Goal: Transaction & Acquisition: Purchase product/service

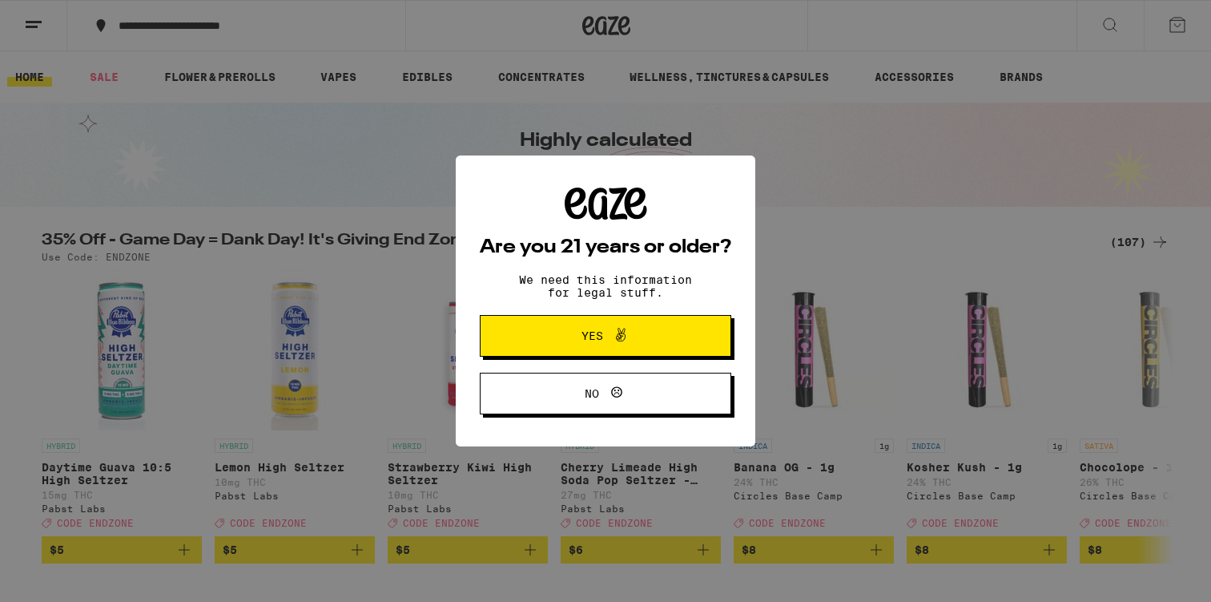
click at [651, 340] on span "Yes" at bounding box center [606, 335] width 122 height 21
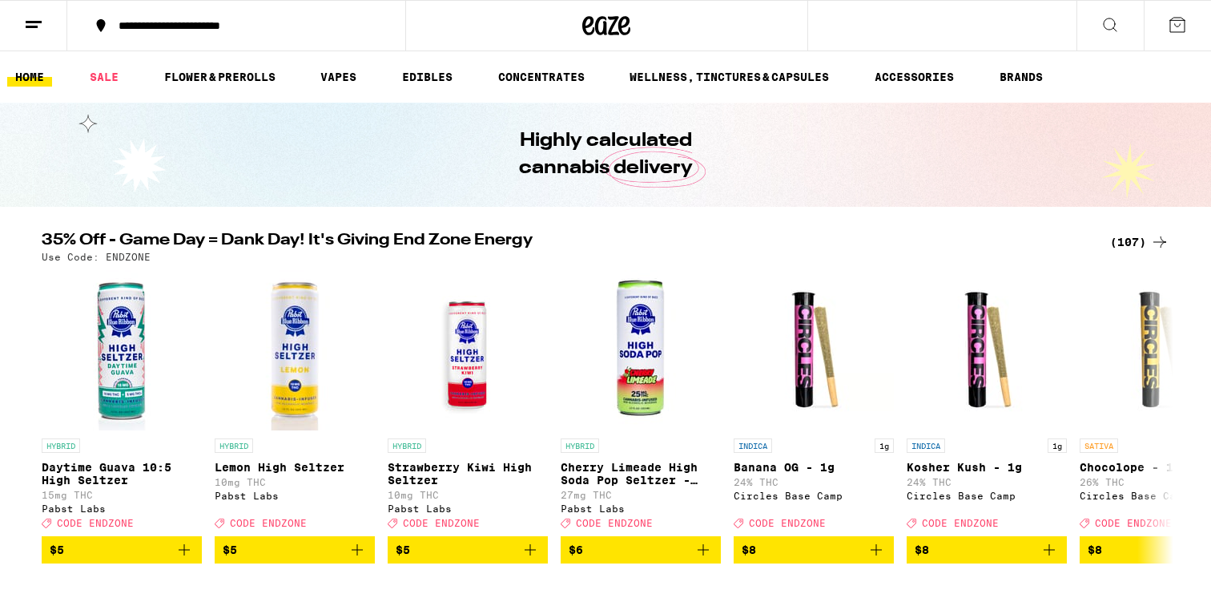
click at [38, 31] on icon at bounding box center [33, 24] width 19 height 19
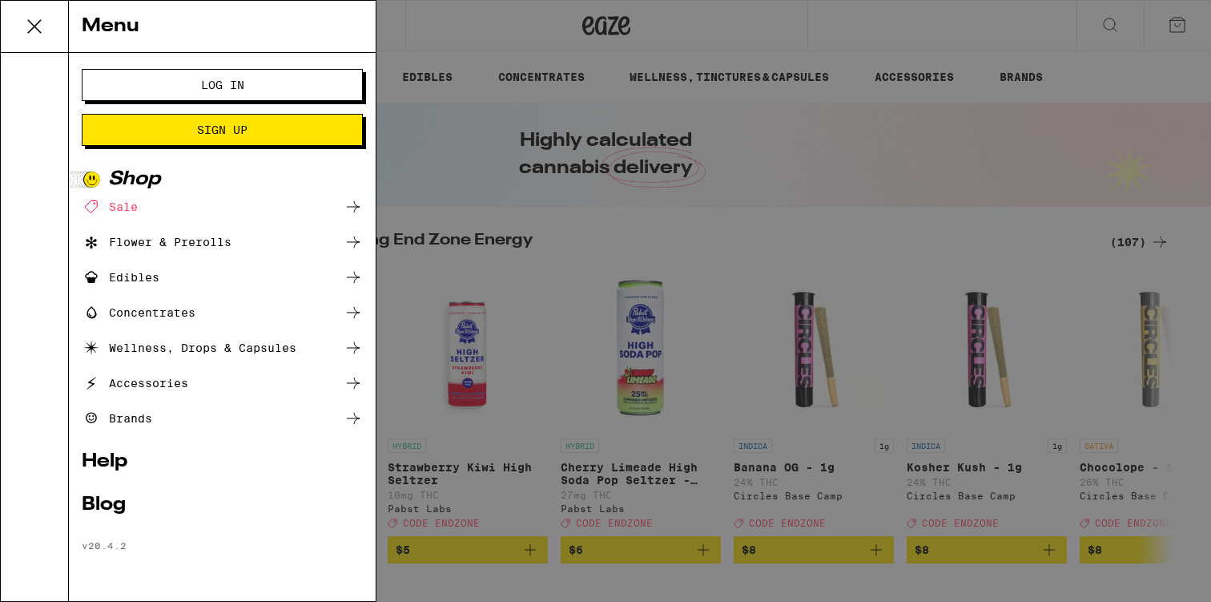
click at [193, 107] on li "Log In Sign Up" at bounding box center [222, 107] width 281 height 77
click at [196, 99] on button "Log In" at bounding box center [222, 85] width 281 height 32
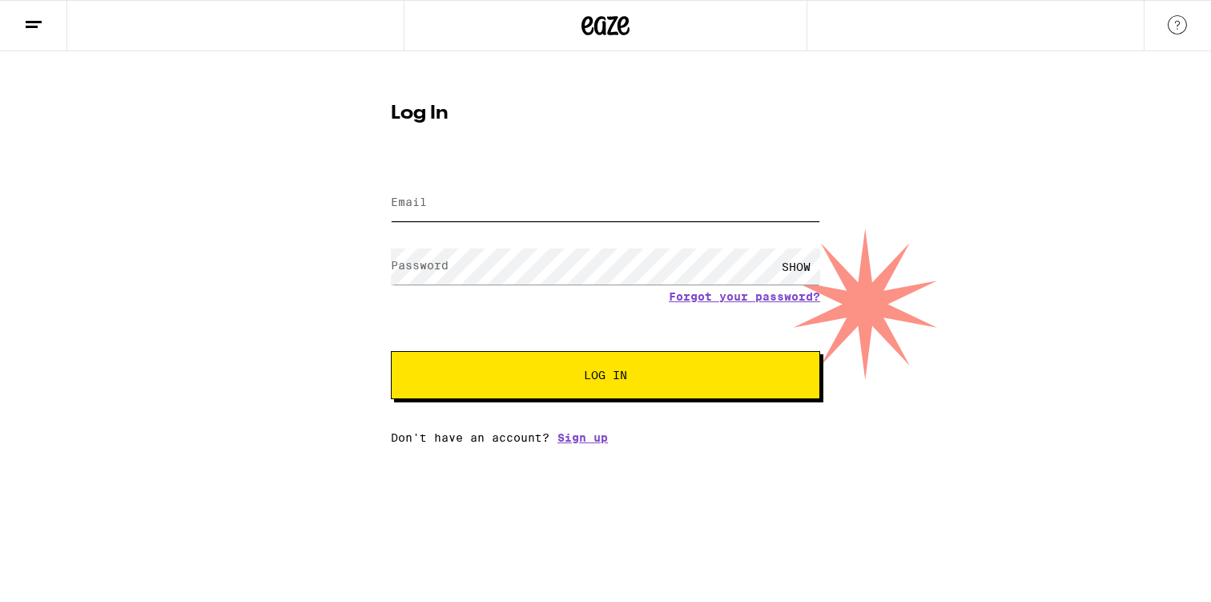
type input "[PERSON_NAME][EMAIL_ADDRESS][PERSON_NAME][DOMAIN_NAME]"
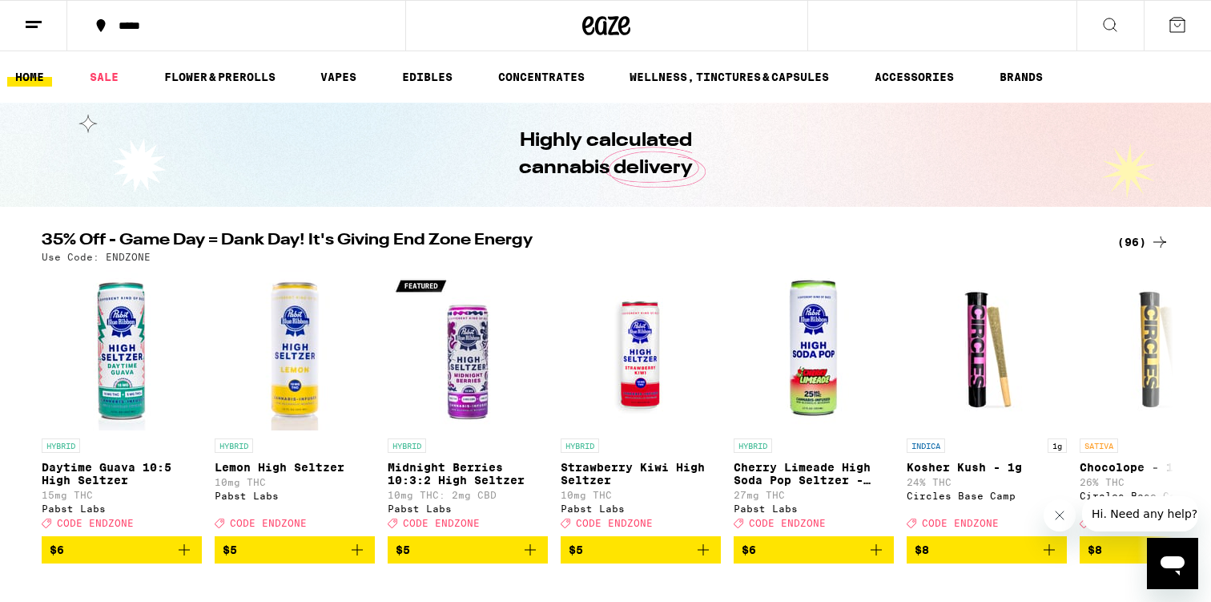
click at [1130, 244] on div "(96)" at bounding box center [1144, 241] width 52 height 19
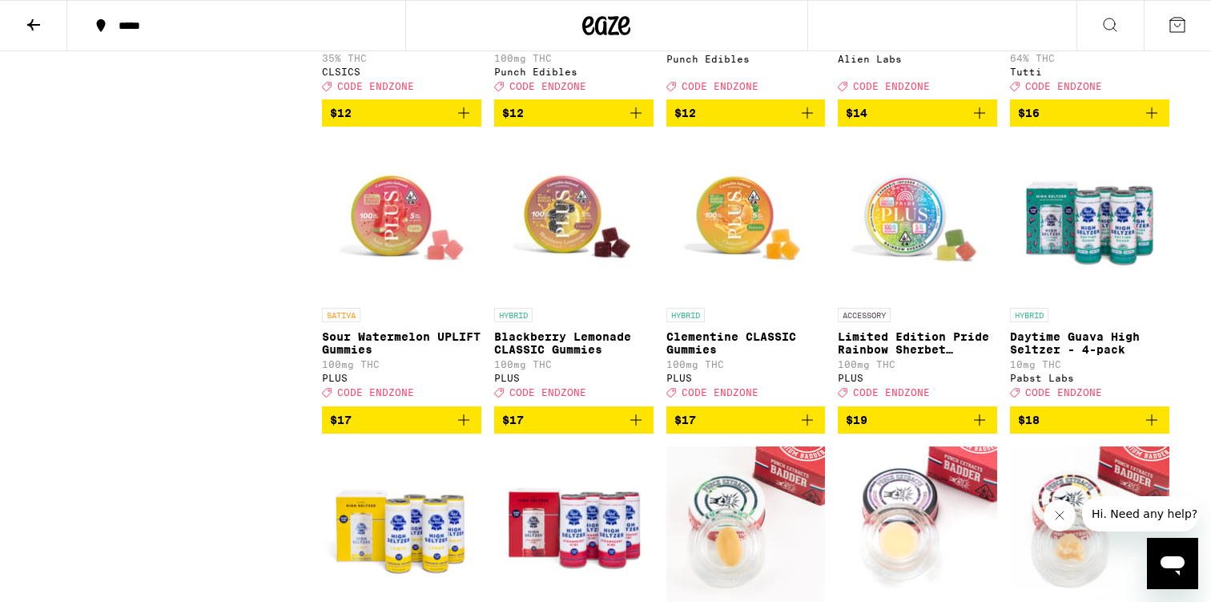
scroll to position [1609, 0]
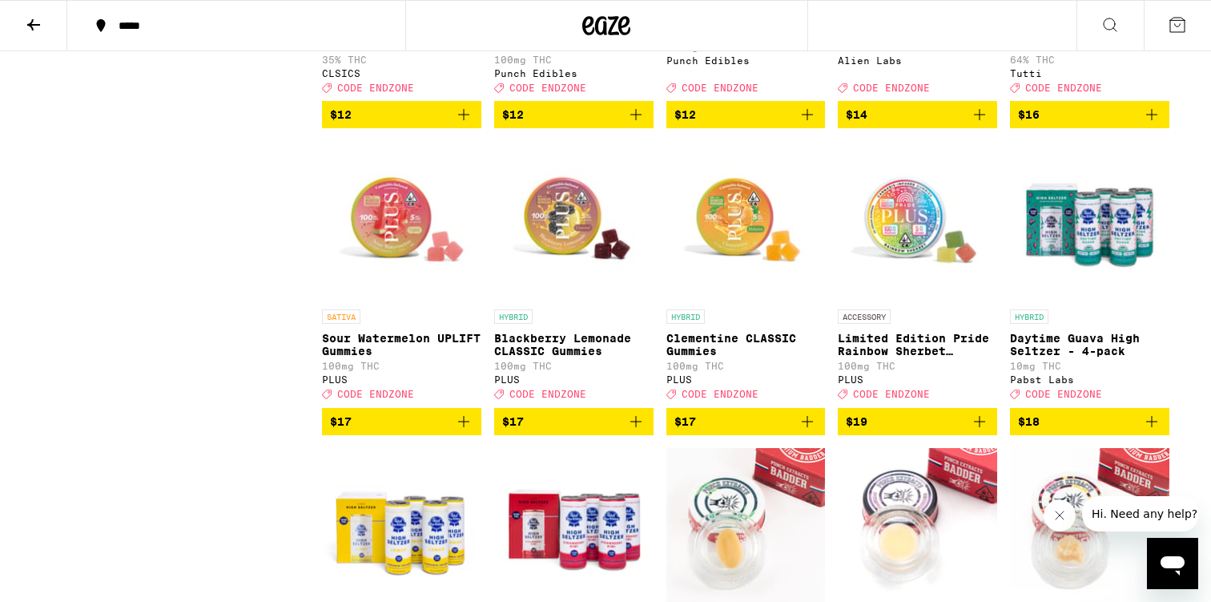
click at [461, 431] on icon "Add to bag" at bounding box center [463, 421] width 19 height 19
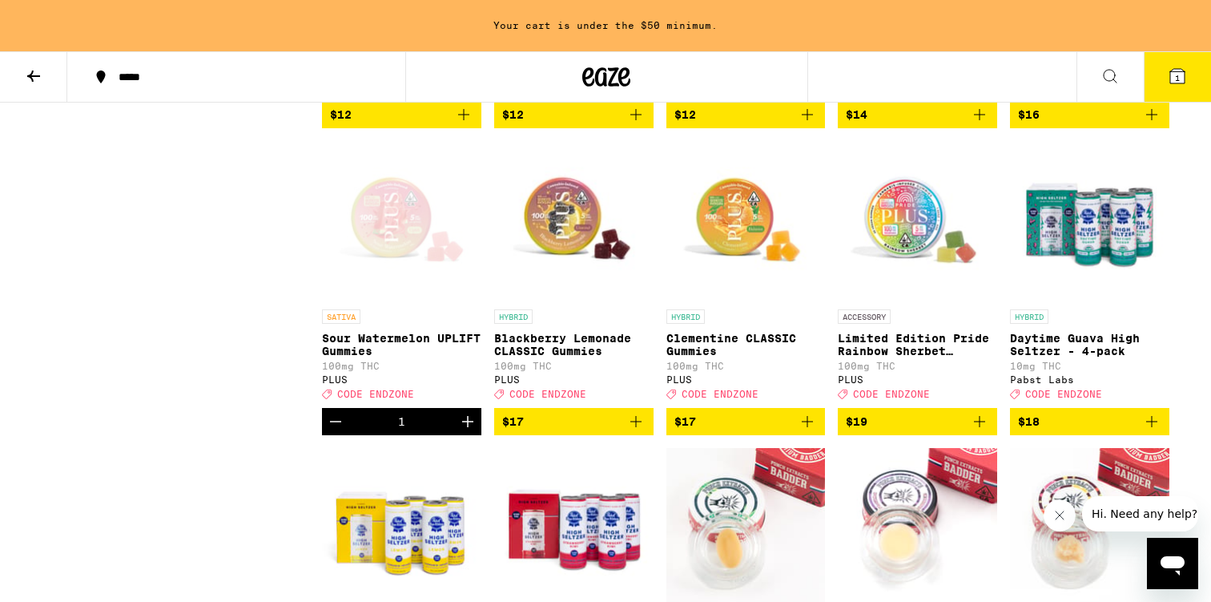
click at [465, 431] on icon "Increment" at bounding box center [467, 421] width 19 height 19
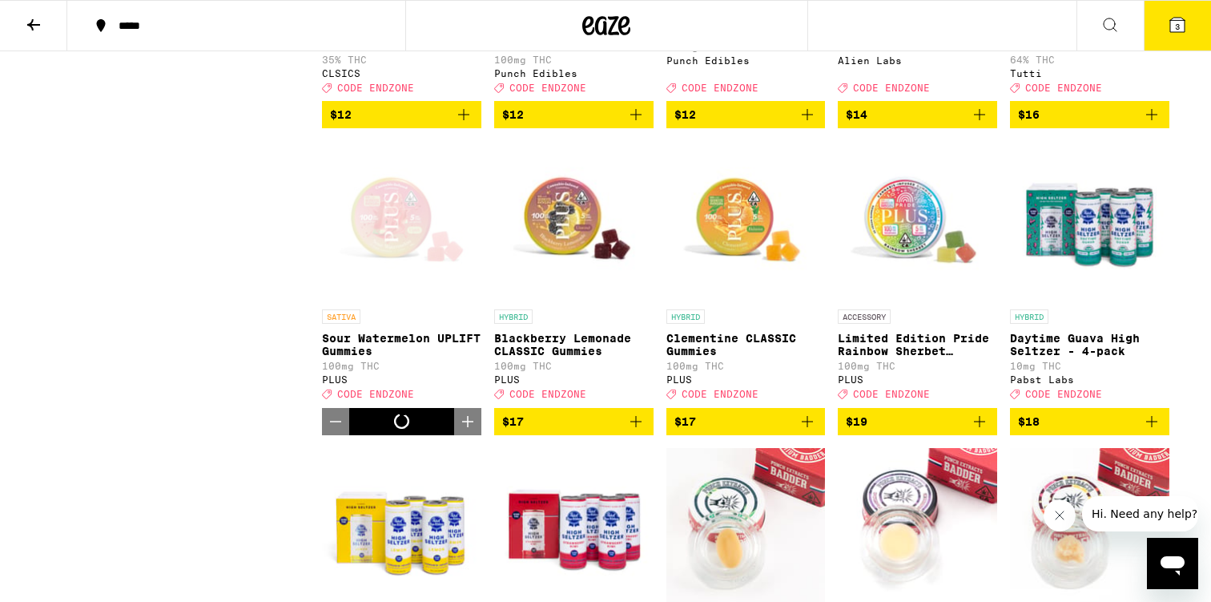
click at [465, 431] on icon "Increment" at bounding box center [467, 421] width 19 height 19
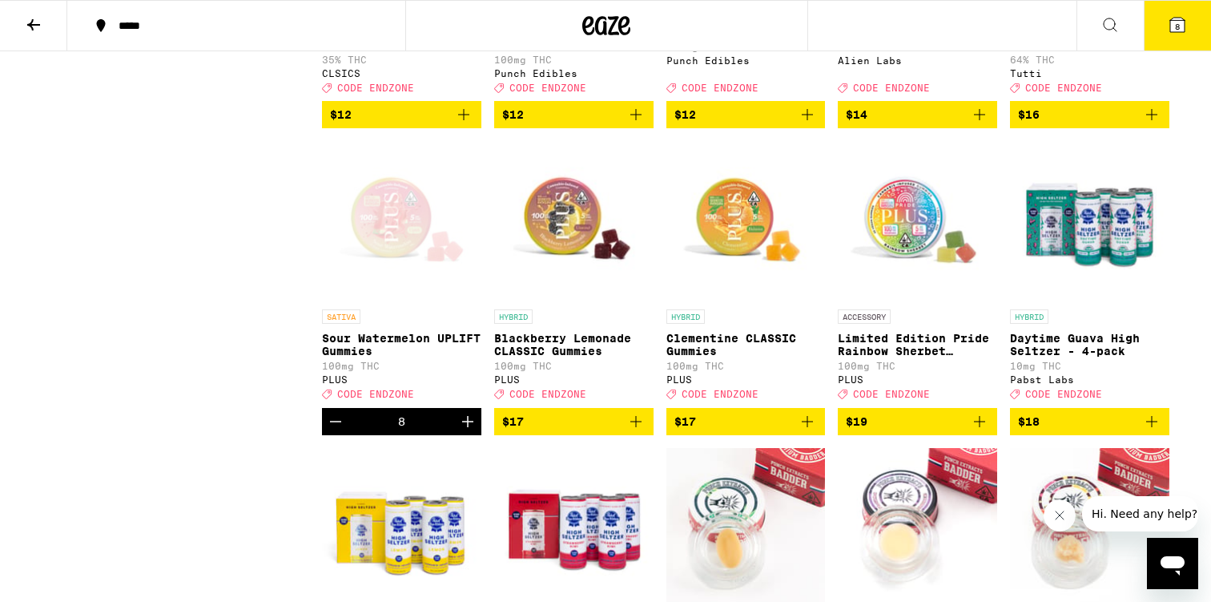
click at [465, 431] on icon "Increment" at bounding box center [467, 421] width 19 height 19
click at [393, 400] on span "CODE ENDZONE" at bounding box center [375, 394] width 77 height 10
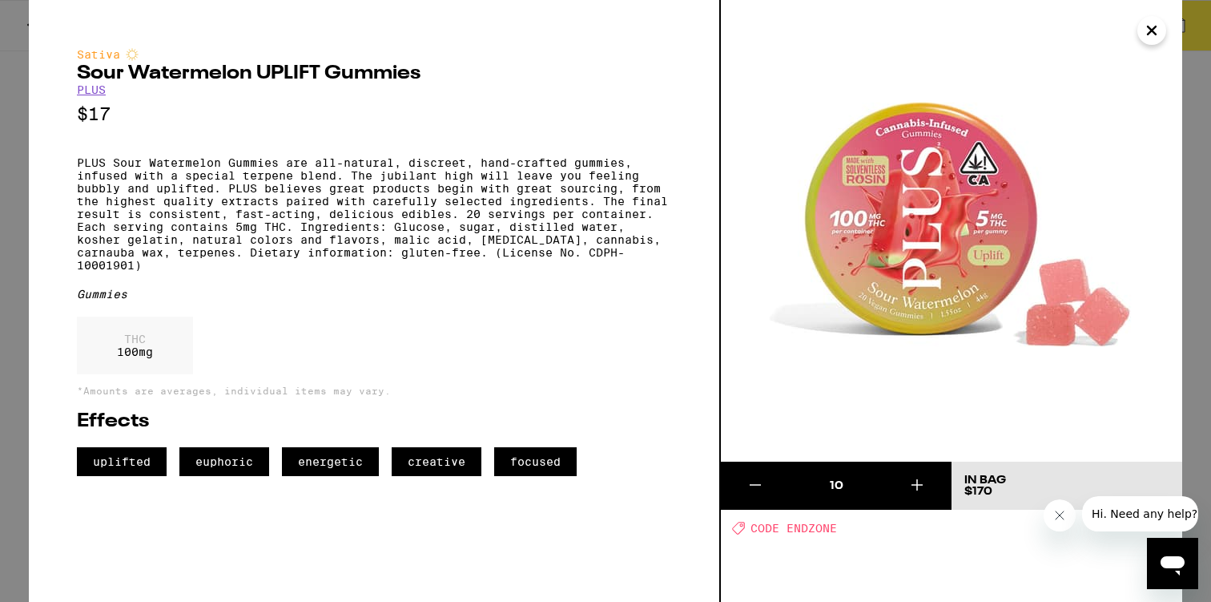
click at [807, 528] on span "CODE ENDZONE" at bounding box center [794, 528] width 87 height 13
copy span "ENDZONE"
click at [1157, 37] on icon "Close" at bounding box center [1151, 30] width 19 height 24
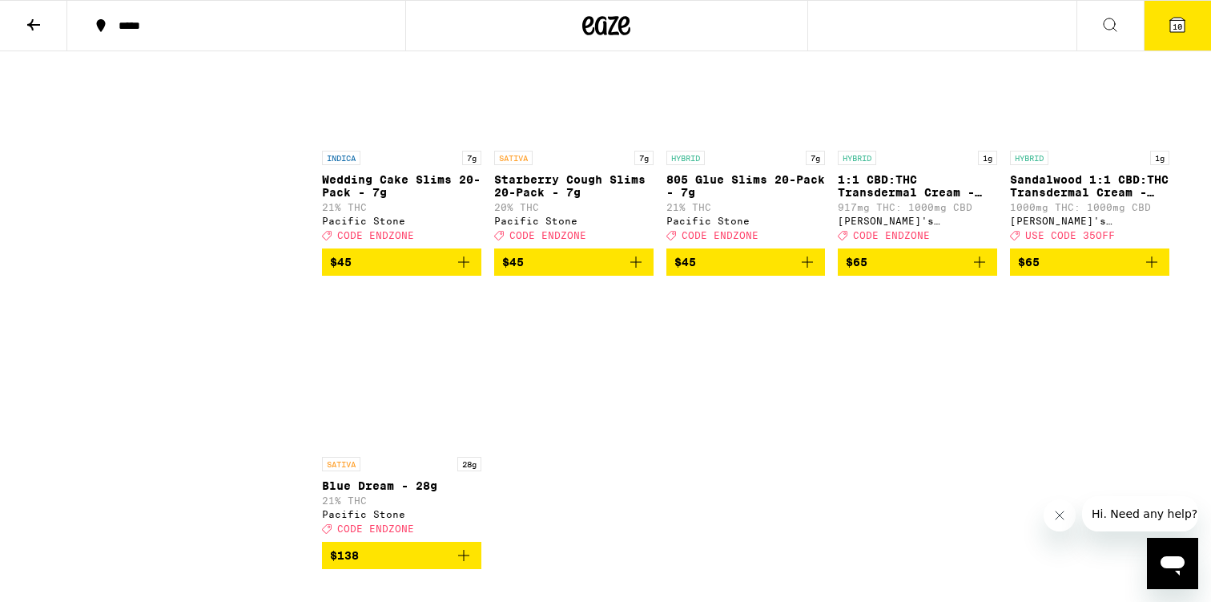
scroll to position [5725, 0]
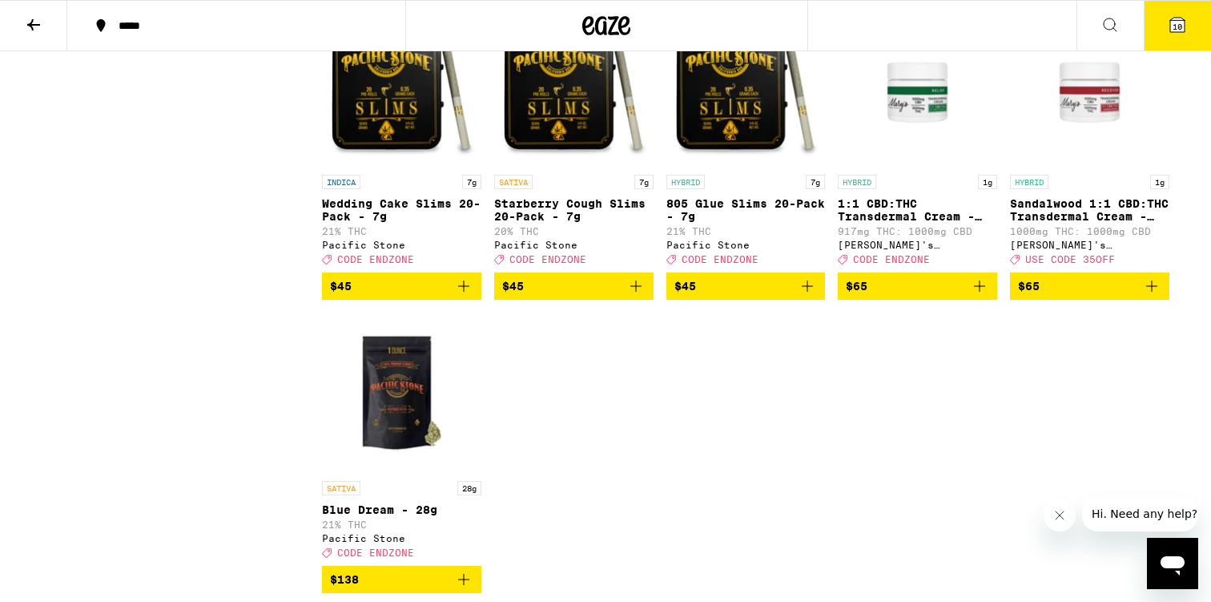
click at [1168, 26] on icon at bounding box center [1177, 24] width 19 height 19
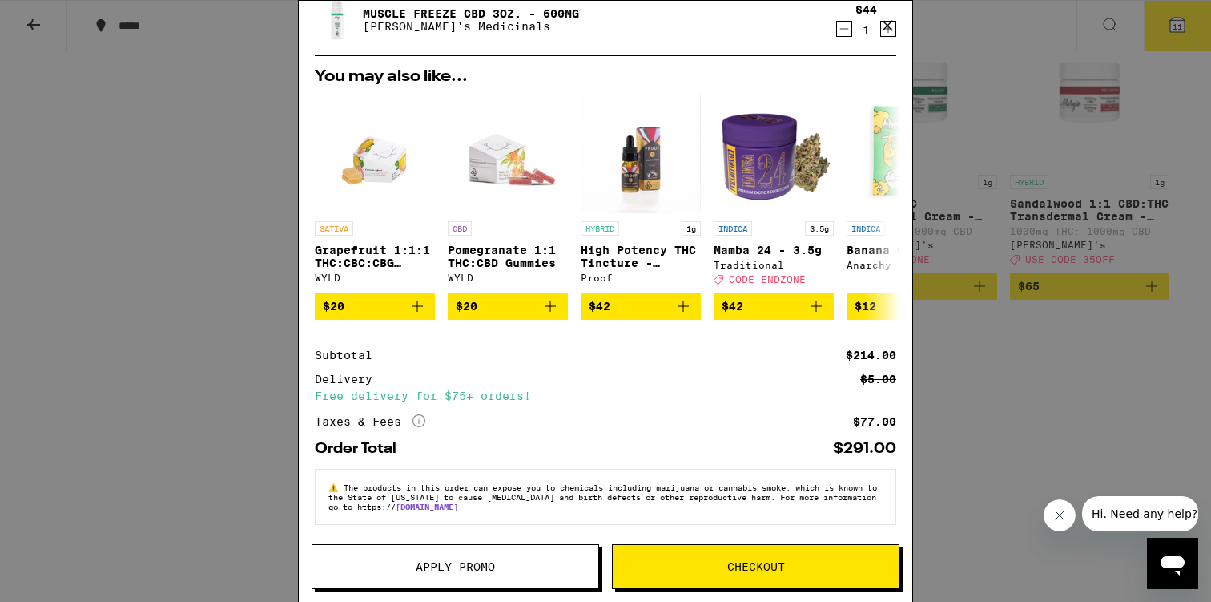
scroll to position [123, 0]
click at [494, 582] on button "Apply Promo" at bounding box center [456, 566] width 288 height 45
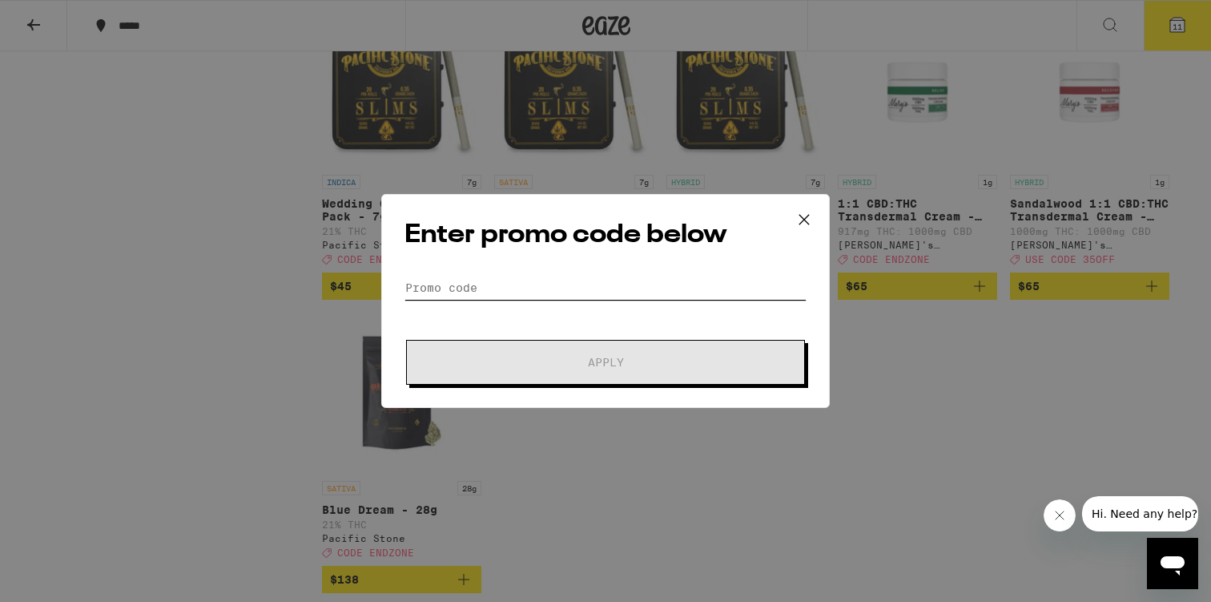
click at [612, 288] on input "Promo Code" at bounding box center [606, 288] width 402 height 24
paste input "ENDZONE"
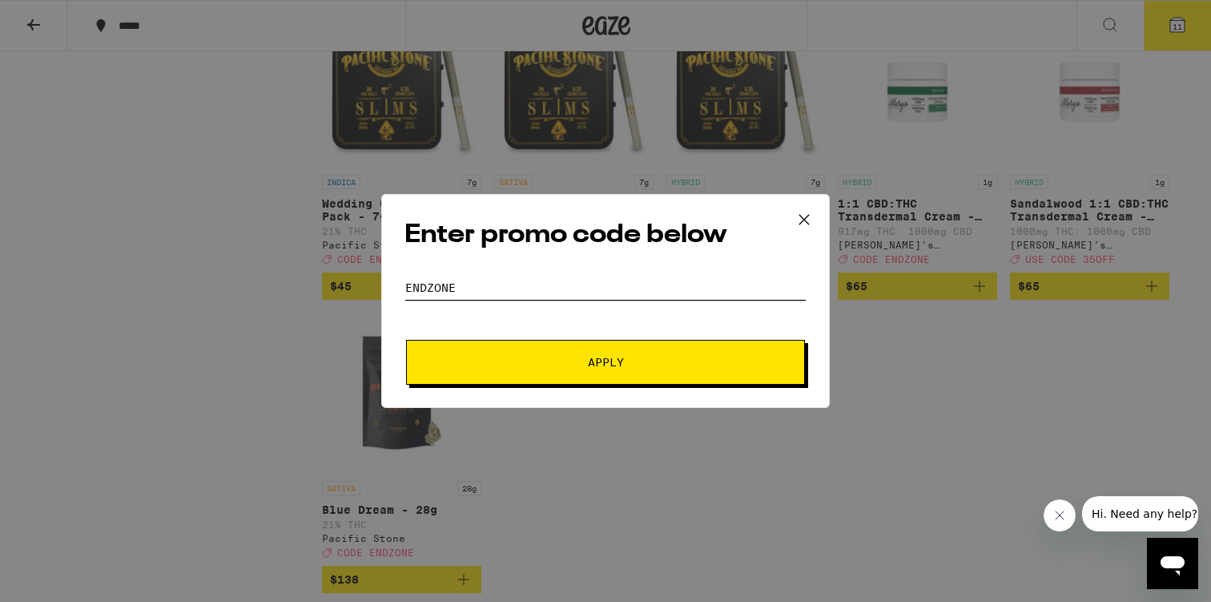
type input "ENDZONE"
click at [588, 367] on span "Apply" at bounding box center [606, 362] width 36 height 11
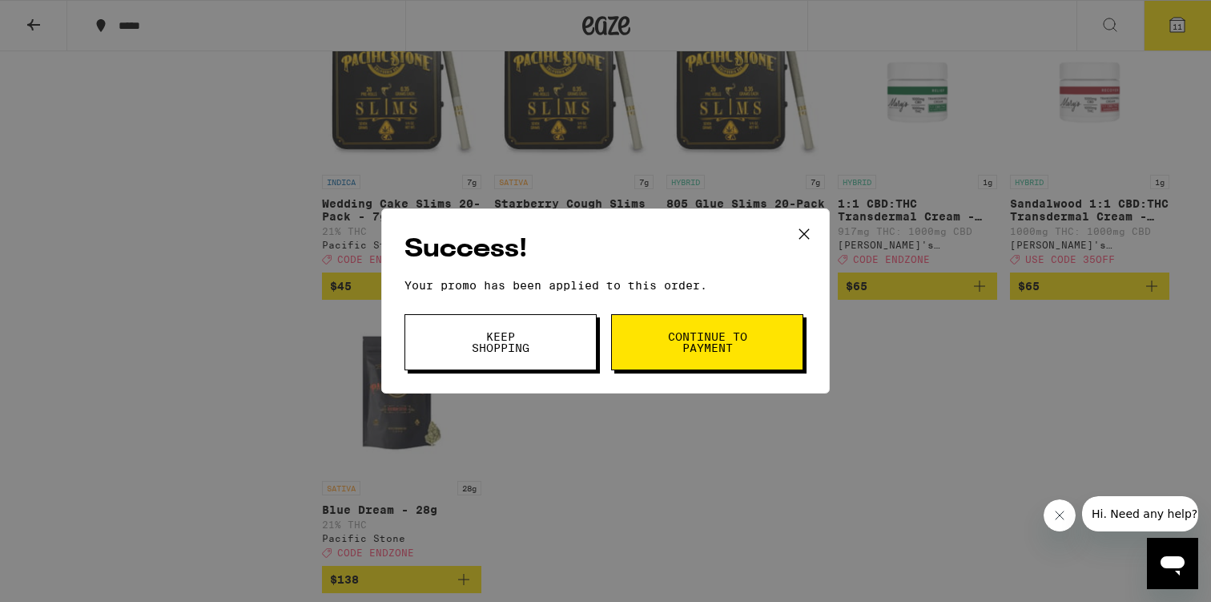
click at [562, 341] on button "Keep Shopping" at bounding box center [501, 342] width 192 height 56
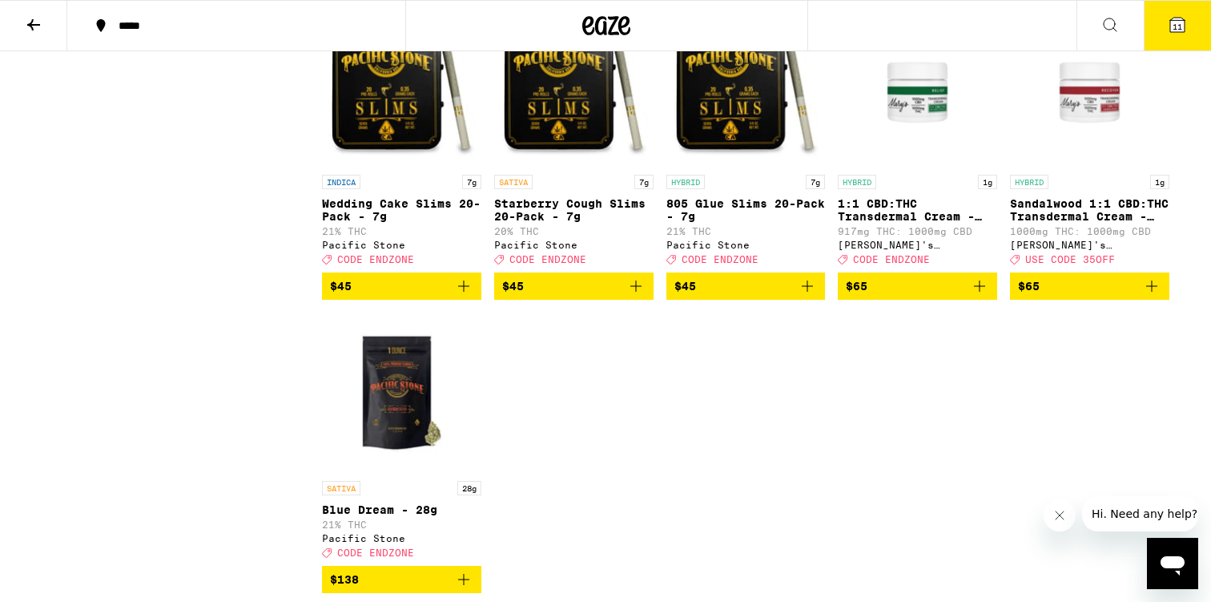
click at [1184, 15] on icon at bounding box center [1177, 24] width 19 height 19
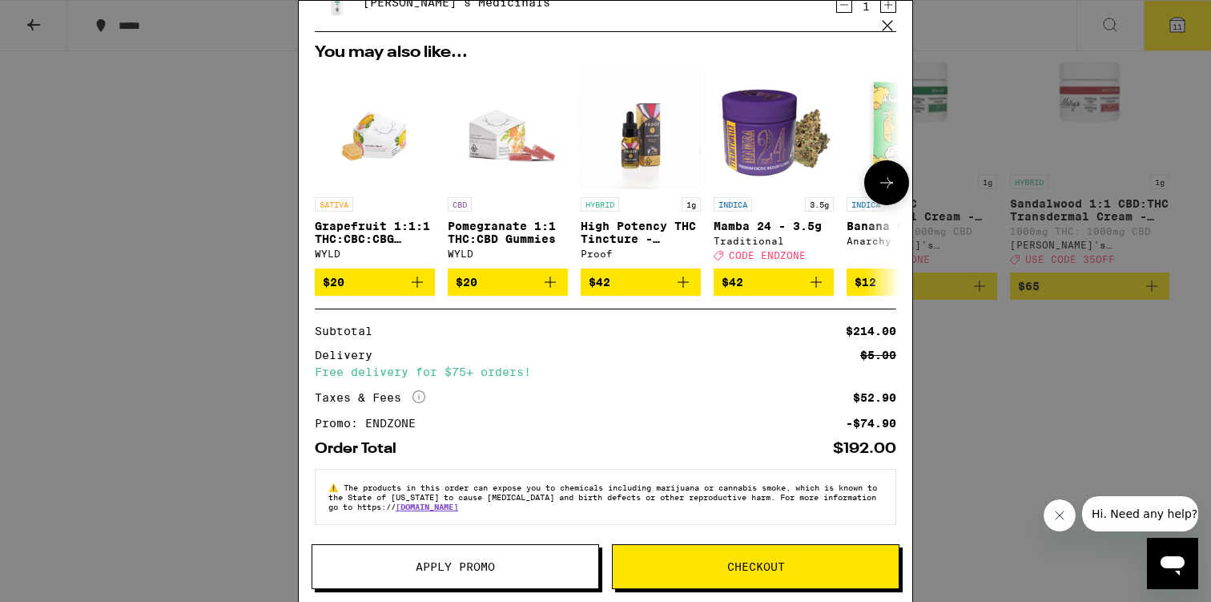
scroll to position [147, 0]
click at [757, 561] on span "Checkout" at bounding box center [756, 566] width 58 height 11
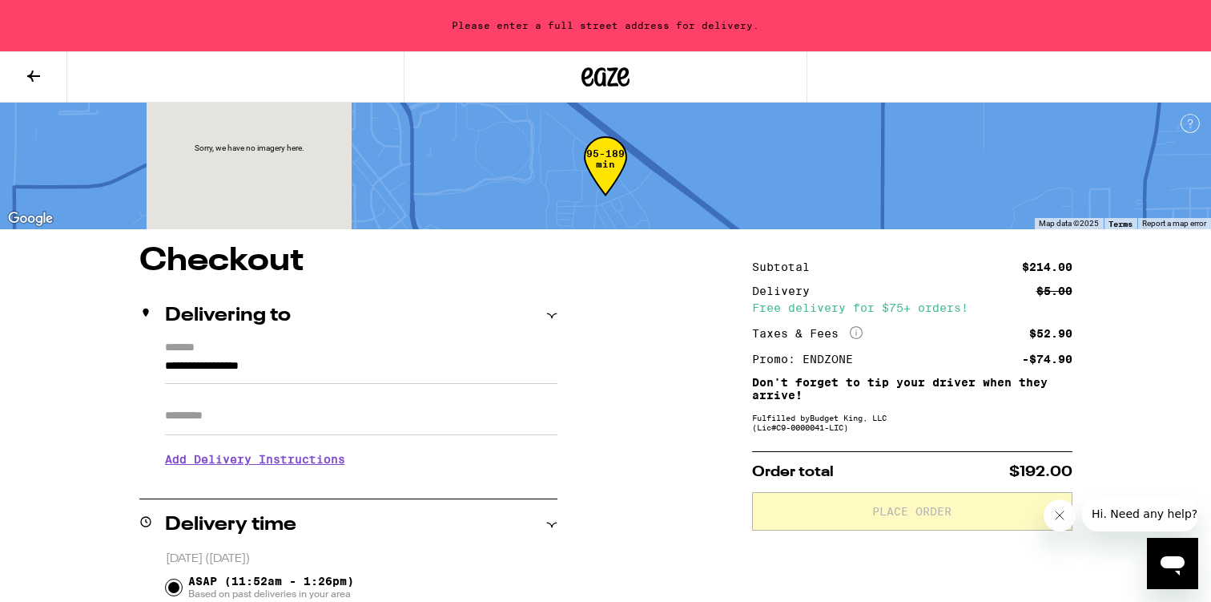
click at [441, 371] on input "**********" at bounding box center [361, 370] width 393 height 27
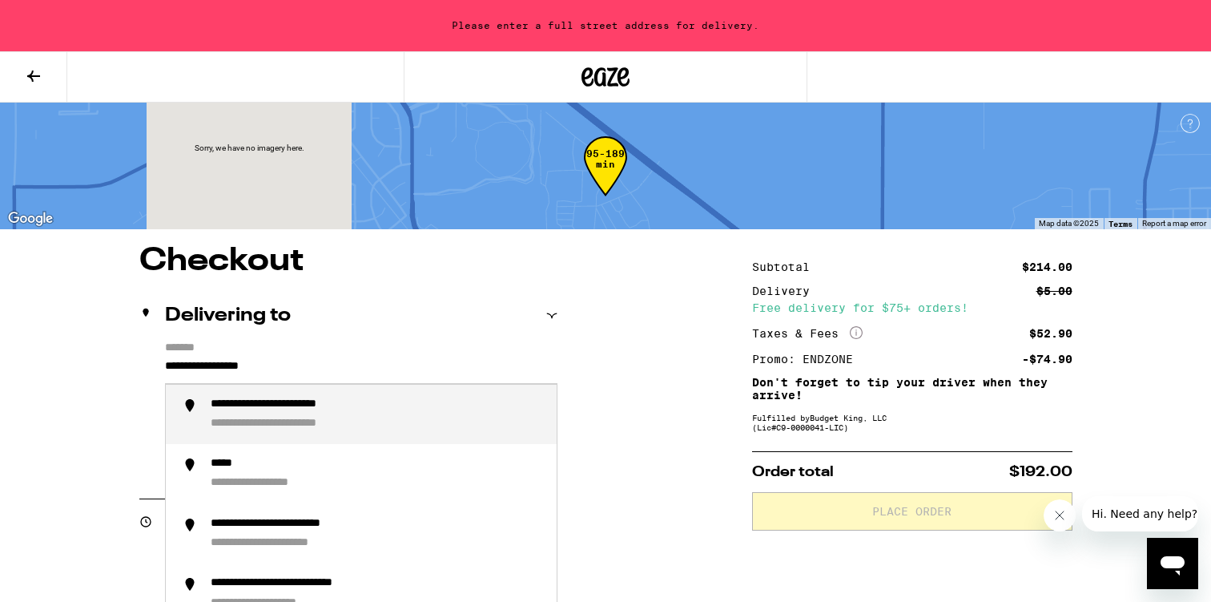
click at [441, 371] on input "**********" at bounding box center [361, 370] width 393 height 27
type input "*"
click at [354, 428] on div "**********" at bounding box center [377, 414] width 333 height 34
type input "**********"
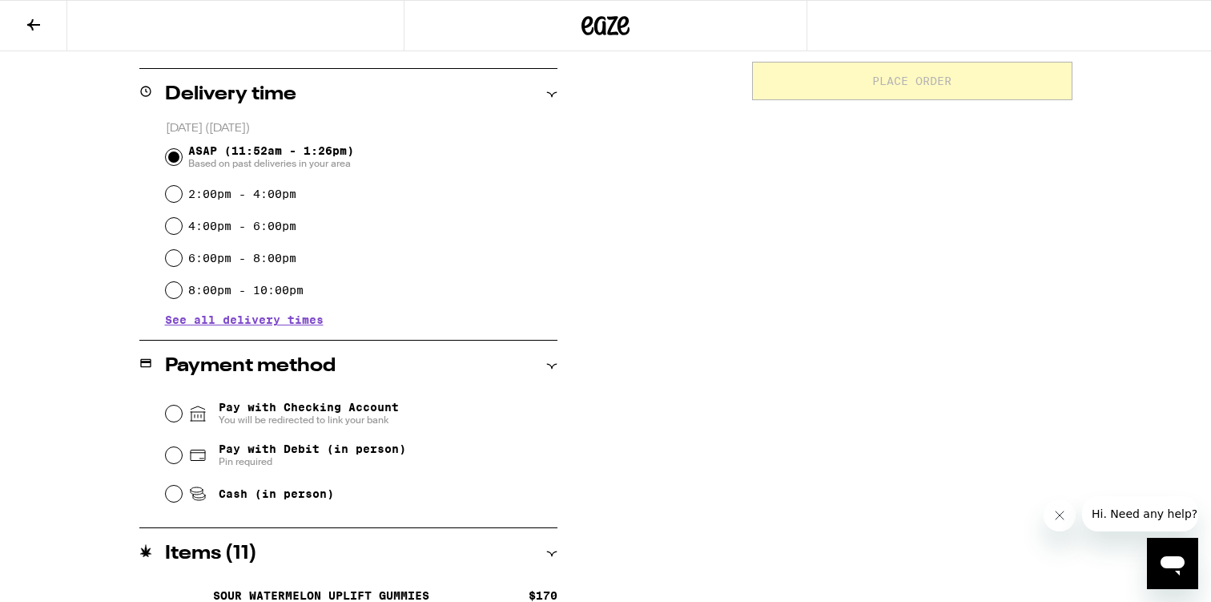
scroll to position [384, 0]
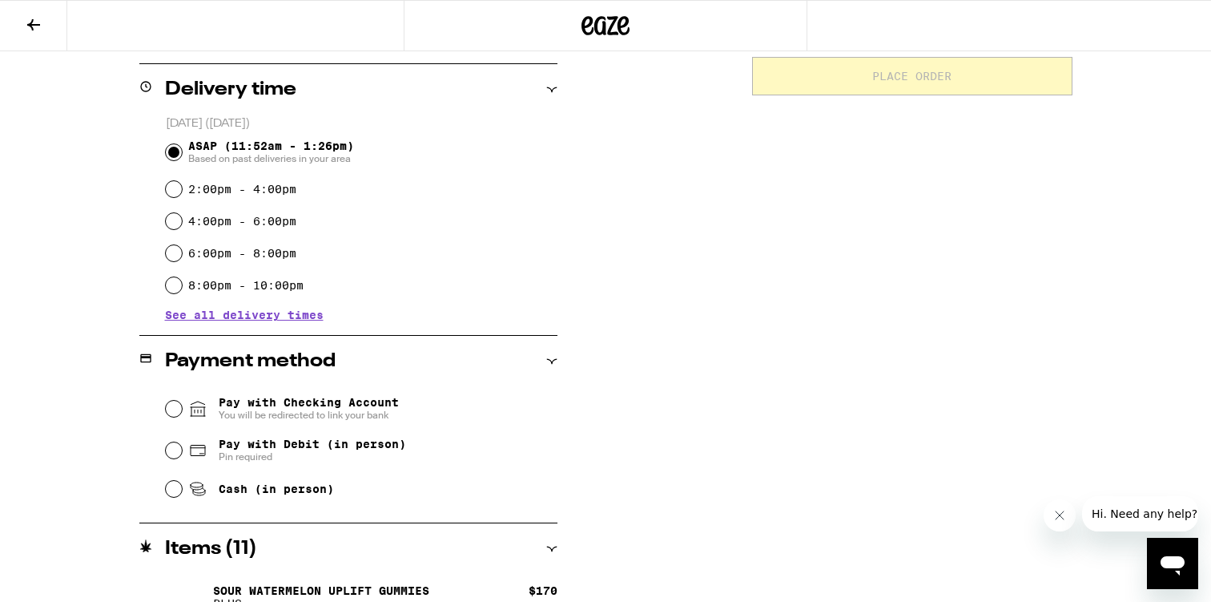
click at [268, 489] on span "Cash (in person)" at bounding box center [276, 488] width 115 height 13
click at [182, 489] on input "Cash (in person)" at bounding box center [174, 489] width 16 height 16
radio input "true"
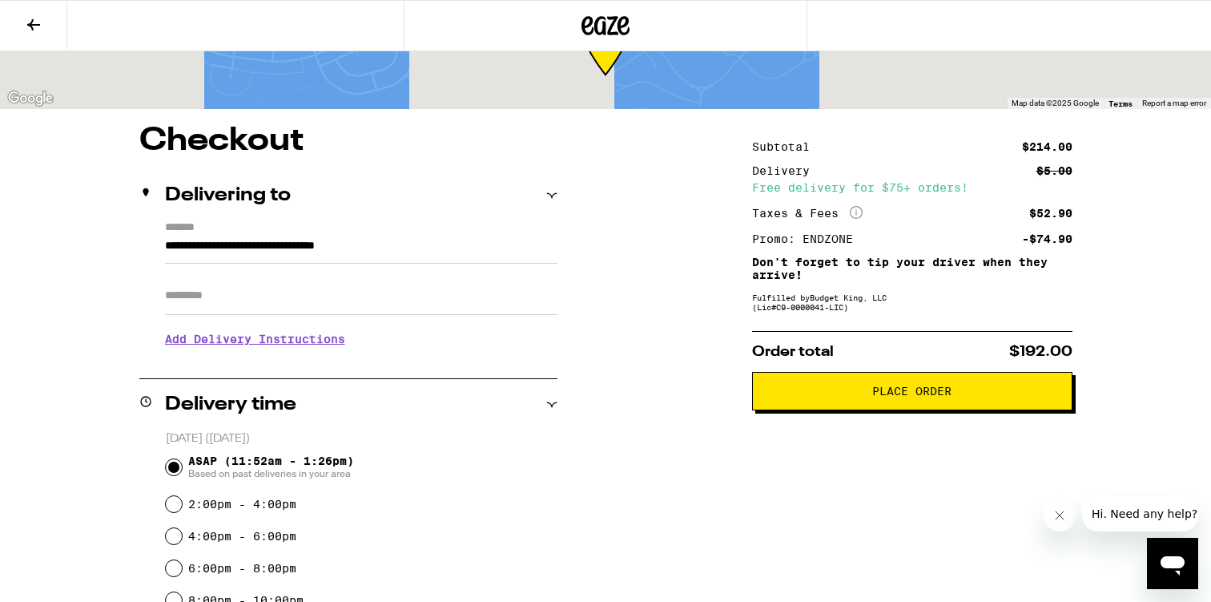
scroll to position [0, 0]
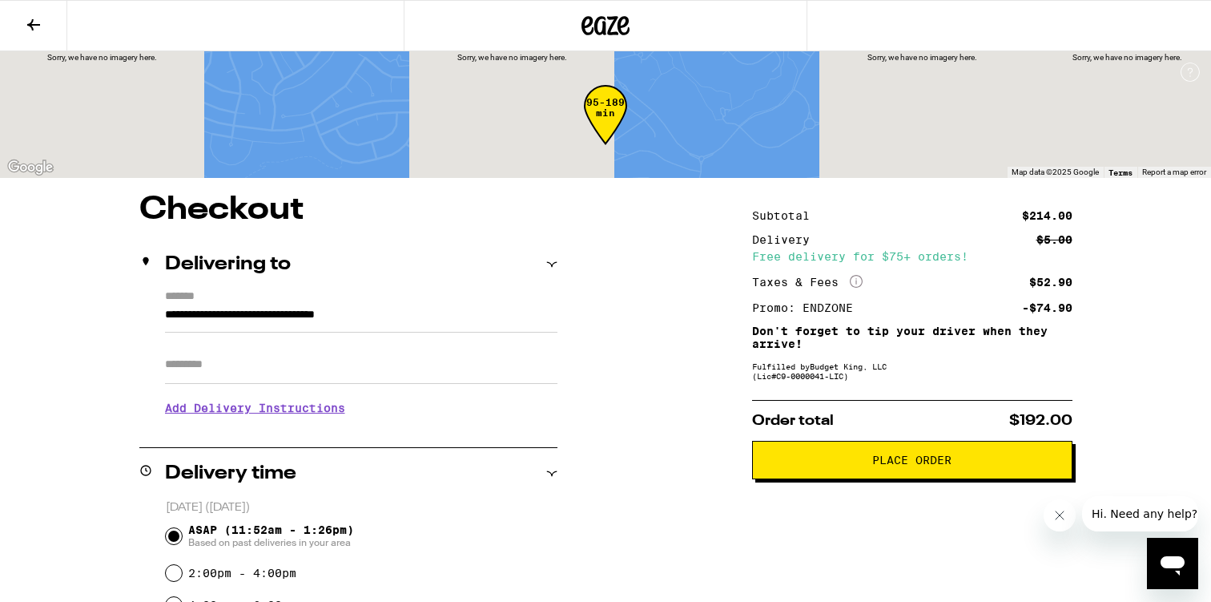
click at [911, 459] on span "Place Order" at bounding box center [911, 459] width 79 height 11
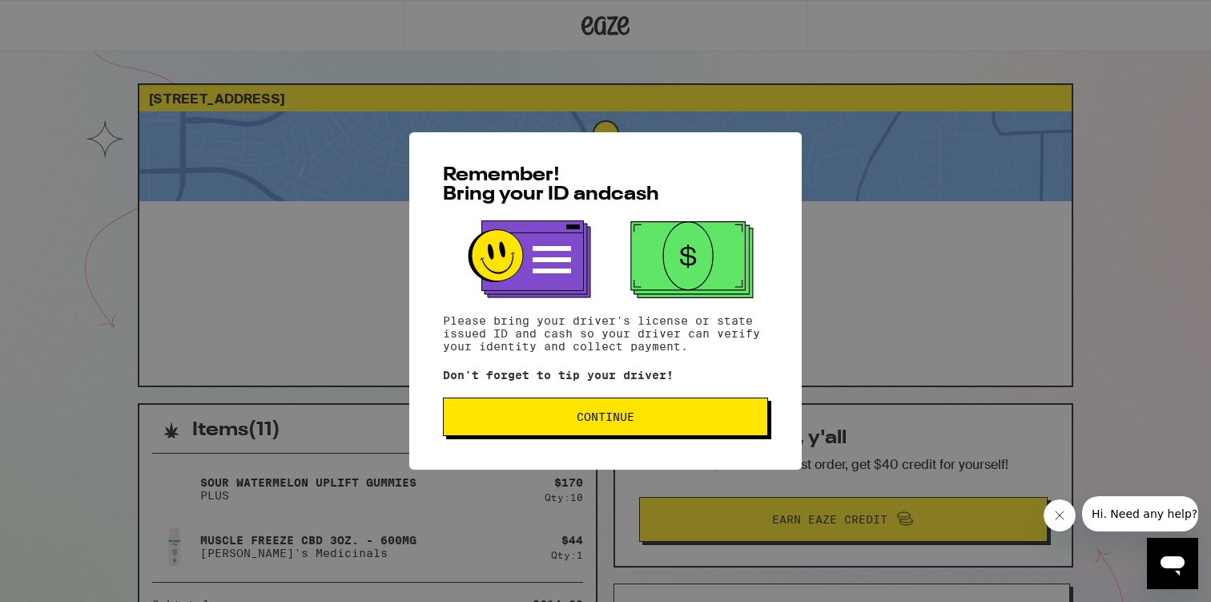
click at [669, 417] on span "Continue" at bounding box center [606, 416] width 298 height 11
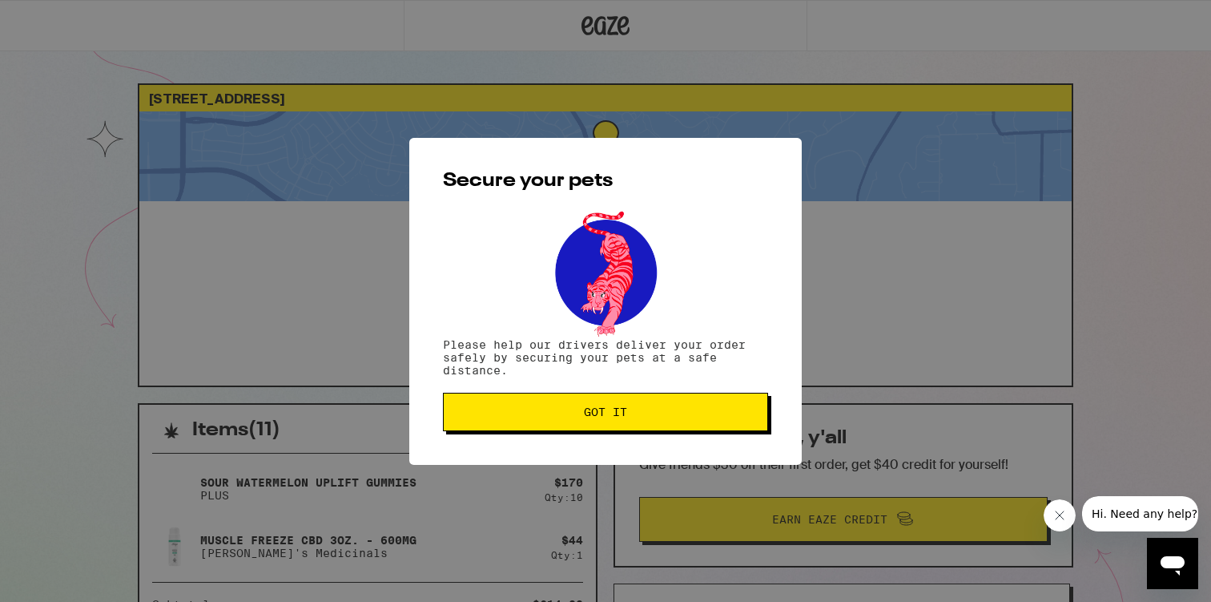
click at [668, 417] on span "Got it" at bounding box center [606, 411] width 298 height 11
